Goal: Task Accomplishment & Management: Manage account settings

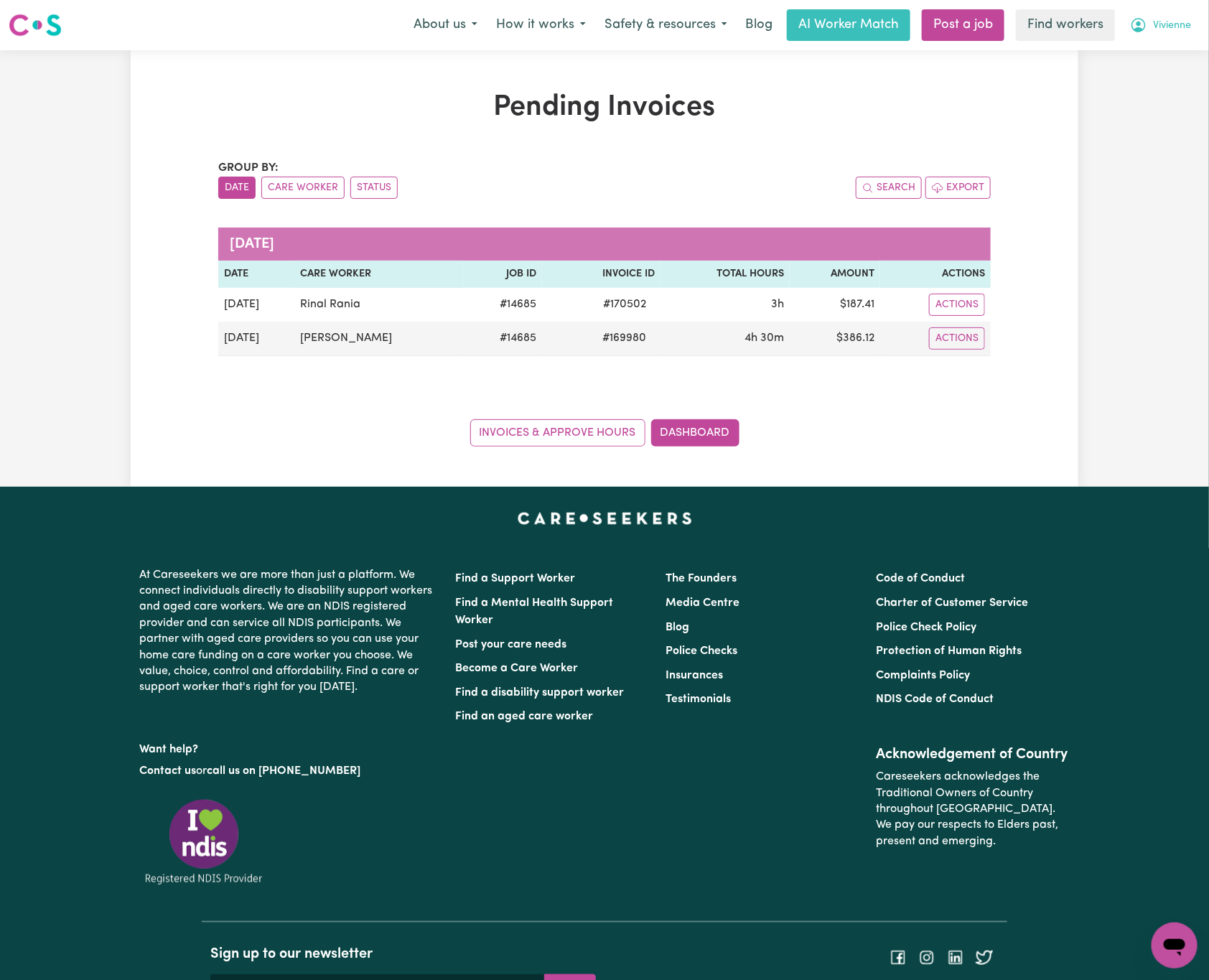
click at [1178, 22] on span "Vivienne" at bounding box center [1171, 25] width 38 height 16
click at [1135, 91] on link "Logout" at bounding box center [1143, 82] width 114 height 27
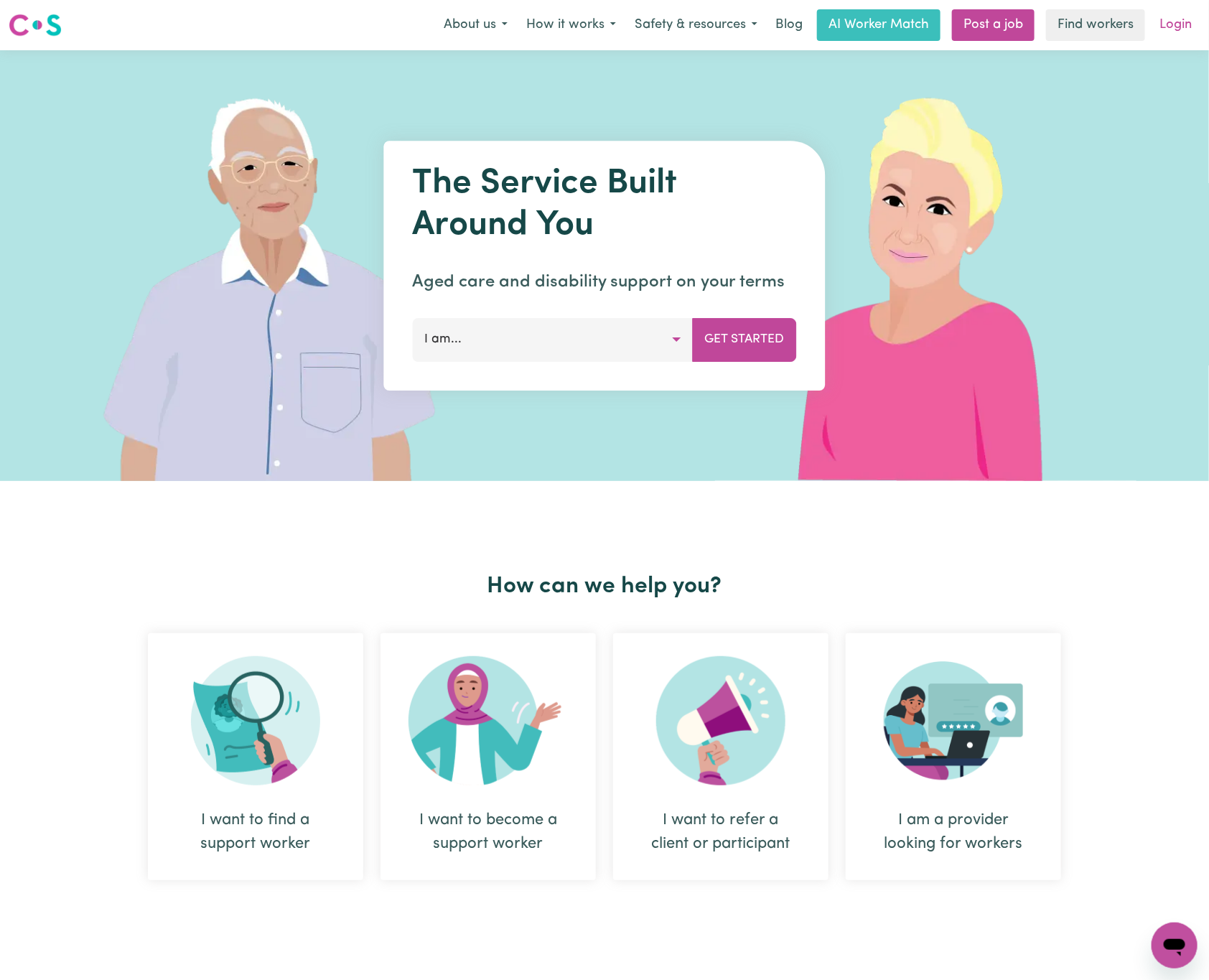
click at [1170, 29] on link "Login" at bounding box center [1175, 25] width 50 height 32
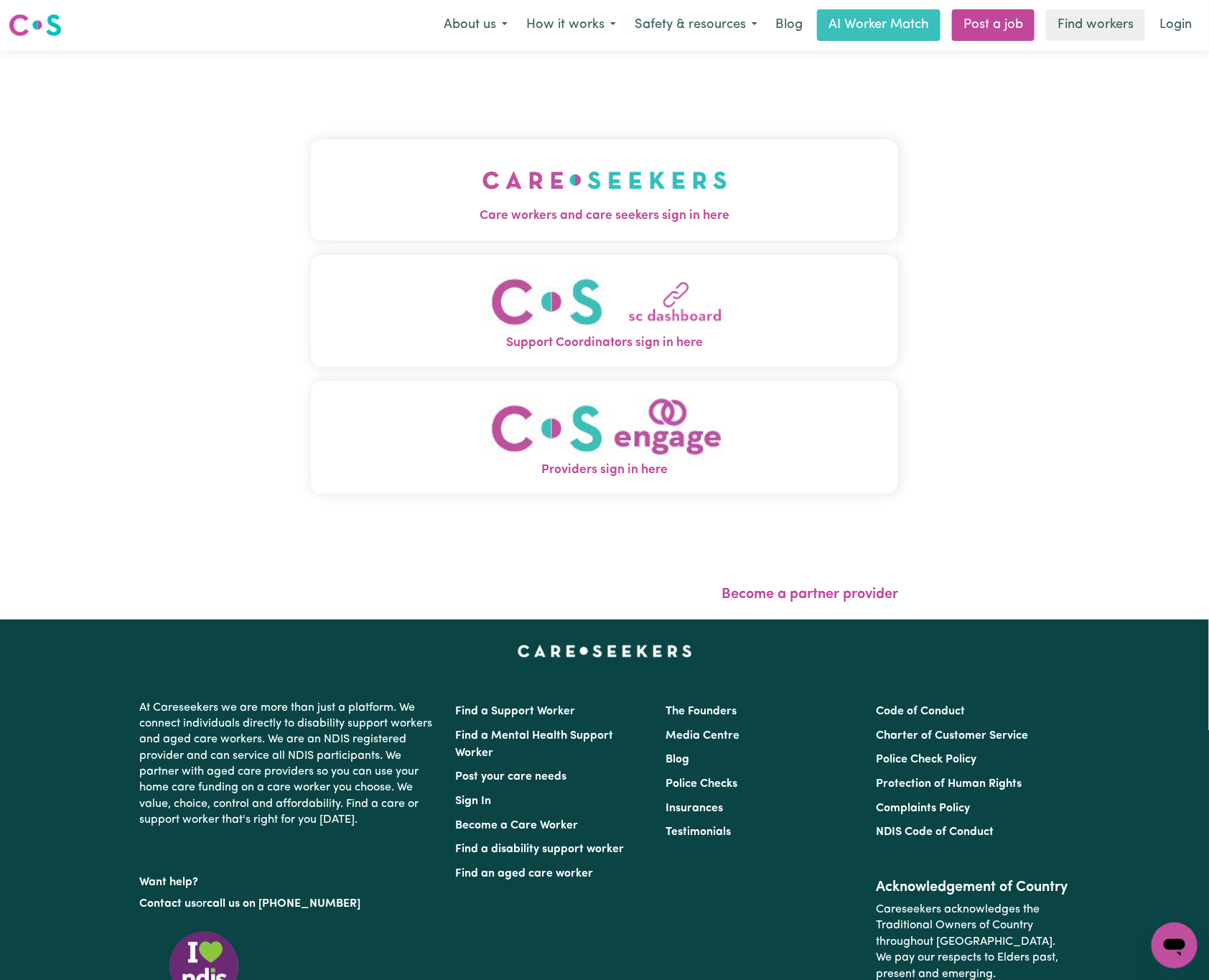
click at [429, 190] on button "Care workers and care seekers sign in here" at bounding box center [604, 189] width 587 height 101
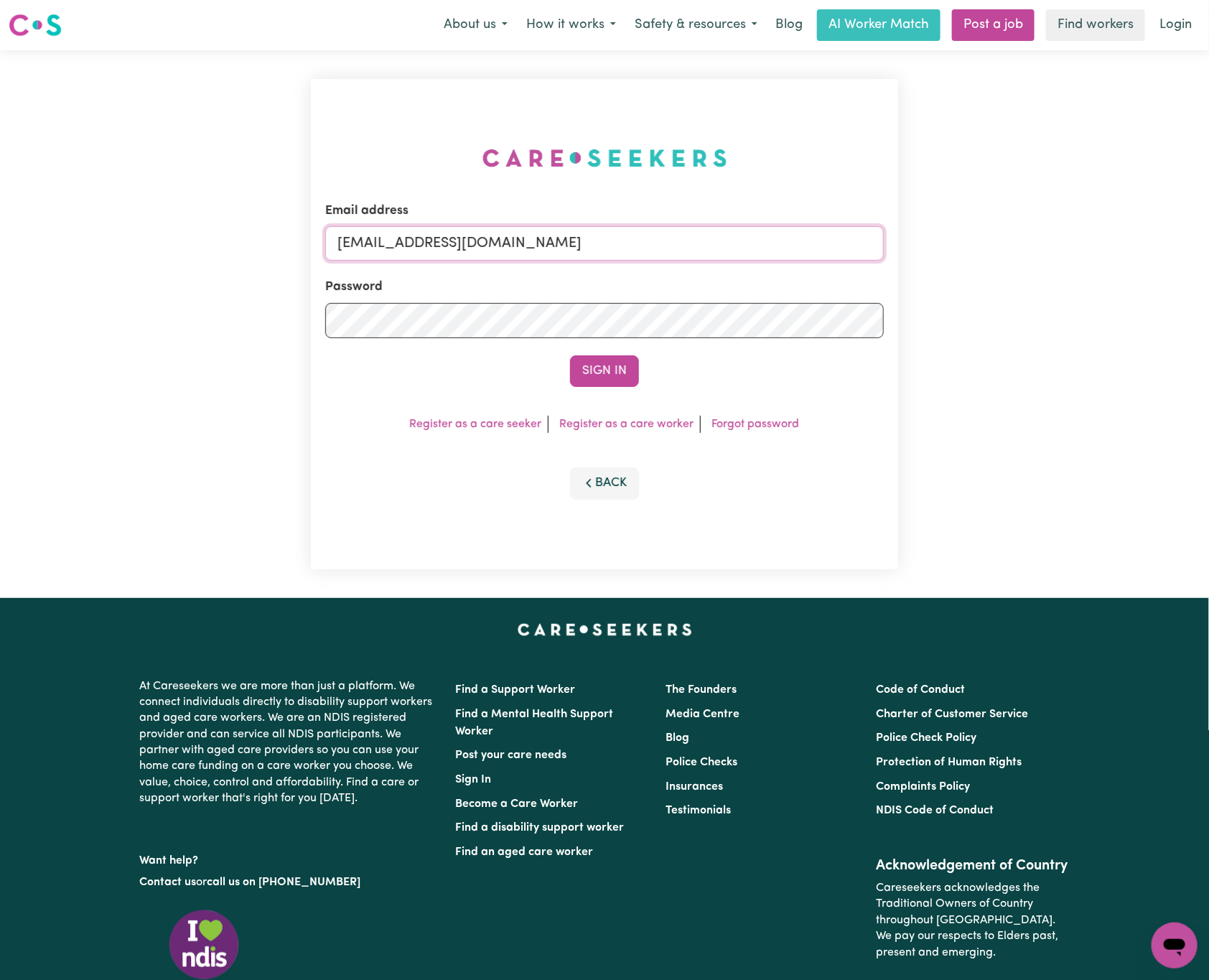
drag, startPoint x: 416, startPoint y: 235, endPoint x: 1256, endPoint y: 236, distance: 840.0
click at [1208, 236] on html "Menu About us How it works Safety & resources Blog AI Worker Match Post a job F…" at bounding box center [604, 584] width 1209 height 1168
paste input "[EMAIL_ADDRESS][DOMAIN_NAME]"
click at [570, 355] on button "Sign In" at bounding box center [604, 371] width 69 height 32
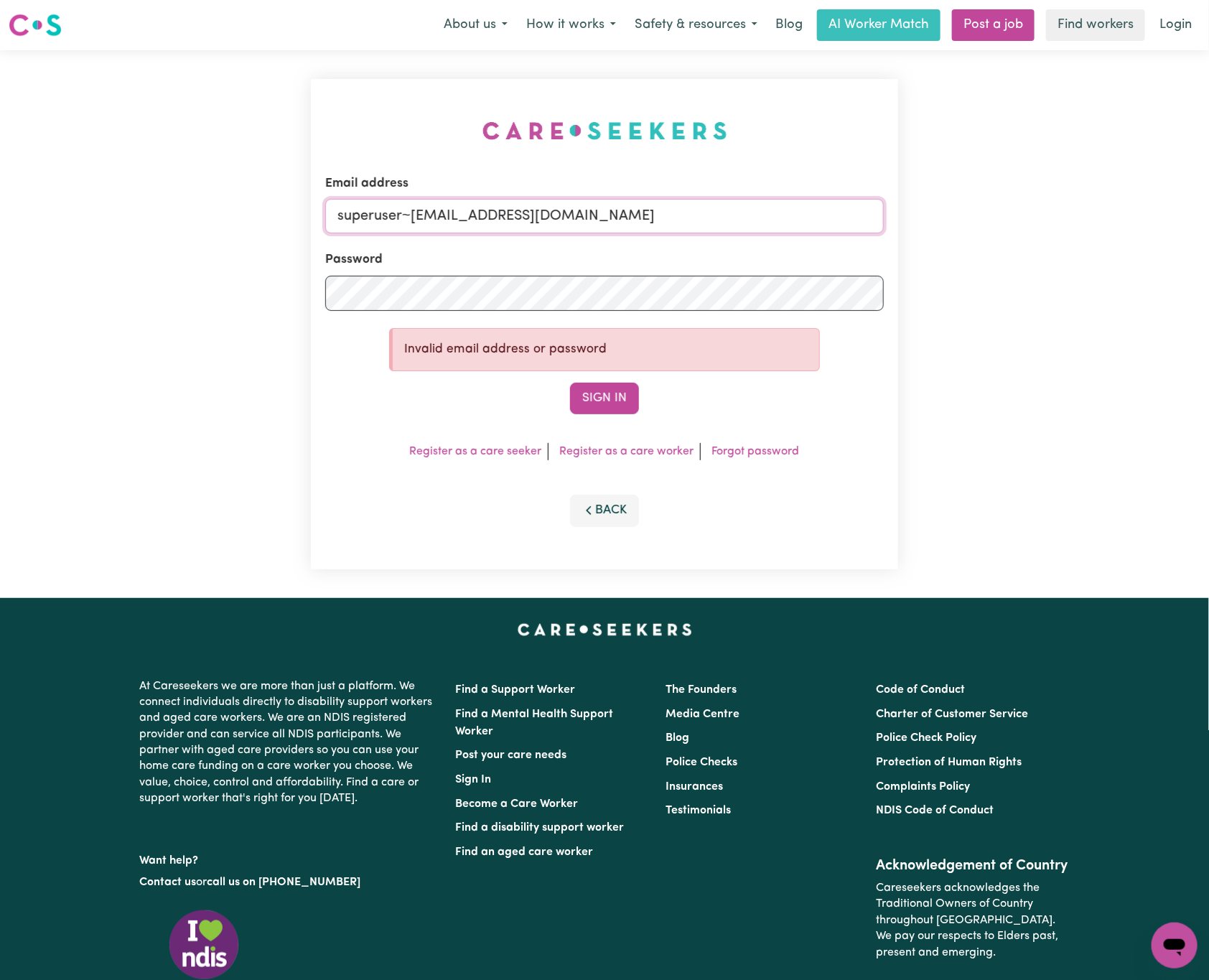
drag, startPoint x: 412, startPoint y: 216, endPoint x: 699, endPoint y: 218, distance: 287.0
click at [699, 218] on input "superuser~[EMAIL_ADDRESS][DOMAIN_NAME]" at bounding box center [604, 216] width 559 height 34
paste input "Jazzdaviesjd"
type input "superuser~[EMAIL_ADDRESS][DOMAIN_NAME]"
click at [570, 383] on button "Sign In" at bounding box center [604, 398] width 69 height 32
